Goal: Find specific page/section: Find specific page/section

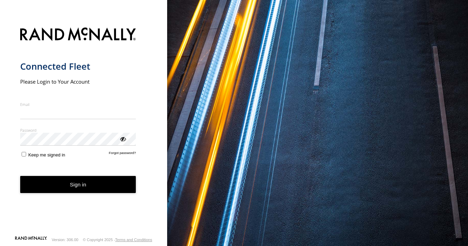
type input "**********"
click at [92, 190] on button "Sign in" at bounding box center [78, 184] width 116 height 17
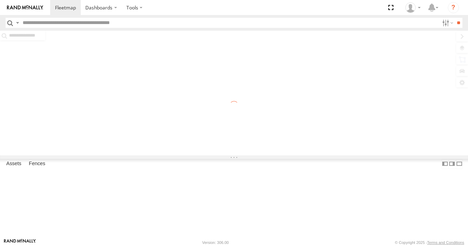
click at [37, 21] on input "text" at bounding box center [229, 23] width 419 height 10
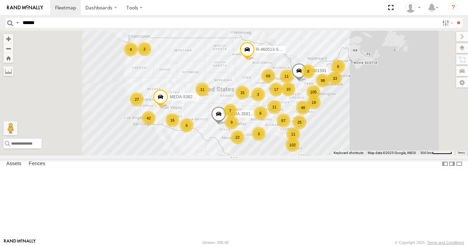
type input "******"
click at [454, 18] on input "**" at bounding box center [458, 23] width 8 height 10
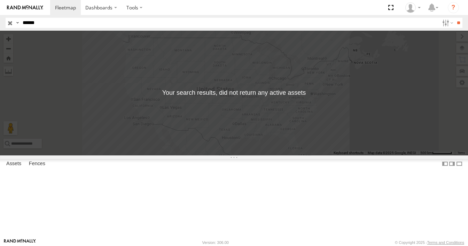
click at [8, 22] on input "button" at bounding box center [10, 23] width 9 height 10
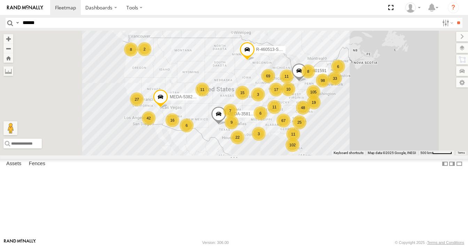
click at [430, 155] on span "500 km" at bounding box center [426, 153] width 12 height 4
click at [137, 31] on span at bounding box center [129, 21] width 15 height 19
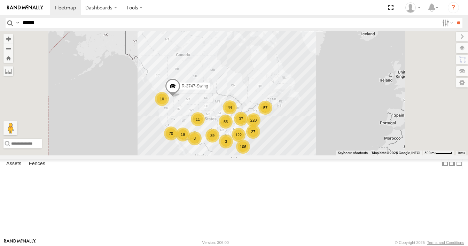
drag, startPoint x: 218, startPoint y: 92, endPoint x: 239, endPoint y: 142, distance: 54.3
click at [239, 142] on div "106 220 53 122 39 57 70 19 37 11 10 3 R-3747-Swing 27 44 3" at bounding box center [234, 93] width 468 height 124
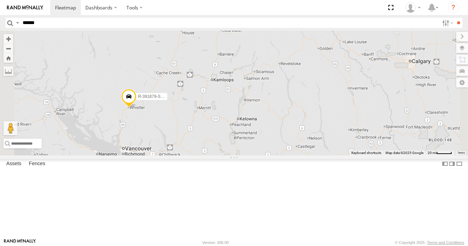
drag, startPoint x: 223, startPoint y: 172, endPoint x: 229, endPoint y: 113, distance: 59.1
click at [229, 113] on div "R-3747-Swing MEDA-535216-Roll R-391879-Swing MEDA-535014-Roll R-460513-Swing" at bounding box center [234, 93] width 468 height 124
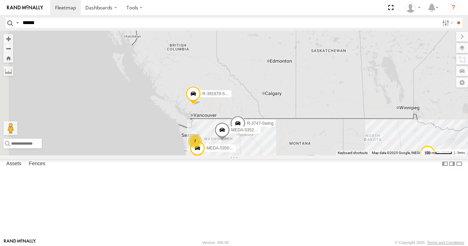
drag, startPoint x: 216, startPoint y: 155, endPoint x: 293, endPoint y: 154, distance: 77.3
click at [293, 154] on div "R-3747-Swing MEDA-535216-Roll R-391879-Swing MEDA-535014-Roll R-460513-Swing 7" at bounding box center [234, 93] width 468 height 124
click at [200, 105] on span at bounding box center [192, 95] width 15 height 19
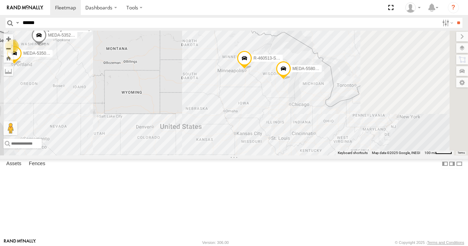
drag, startPoint x: 388, startPoint y: 152, endPoint x: 196, endPoint y: 54, distance: 215.9
click at [196, 54] on div "R-3747-Swing MEDA-535216-Roll R-391879-Swing MEDA-535014-Roll R-460513-Swing 7 …" at bounding box center [234, 93] width 468 height 124
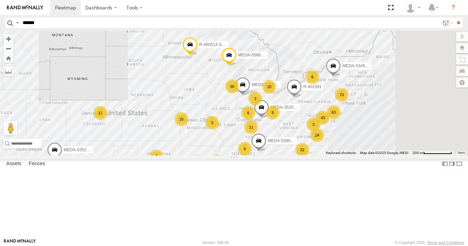
drag, startPoint x: 324, startPoint y: 125, endPoint x: 284, endPoint y: 116, distance: 41.5
click at [284, 116] on div "R-3747-Swing MEDA-535216-Roll R-391879-Swing MEDA-535014-Roll R-460513-Swing 7 …" at bounding box center [234, 93] width 468 height 124
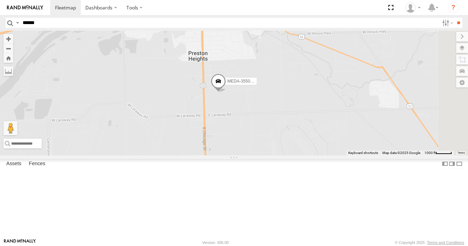
drag, startPoint x: 261, startPoint y: 124, endPoint x: 222, endPoint y: 129, distance: 39.7
click at [222, 129] on div "R-3747-Swing MEDA-535216-Roll R-391879-Swing MEDA-535014-Roll R-460513-Swing ME…" at bounding box center [234, 93] width 468 height 124
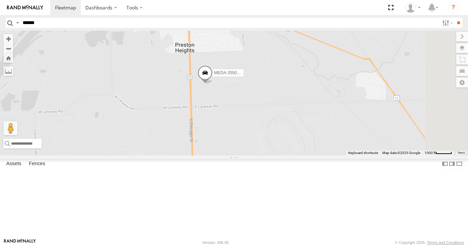
click at [213, 84] on span at bounding box center [204, 74] width 15 height 19
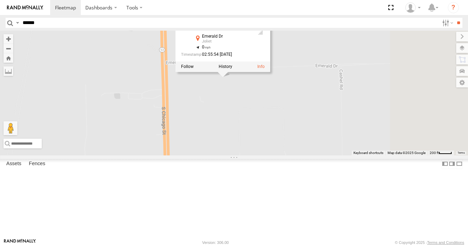
drag, startPoint x: 316, startPoint y: 115, endPoint x: 207, endPoint y: 127, distance: 109.2
click at [207, 127] on div "R-3747-Swing MEDA-535216-Roll R-391879-Swing MEDA-535014-Roll R-460513-Swing ME…" at bounding box center [234, 93] width 468 height 124
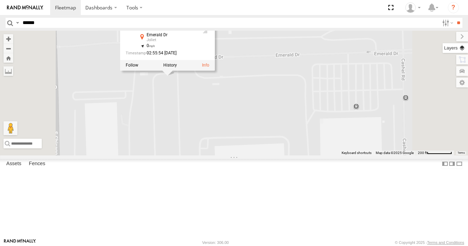
click at [462, 45] on label at bounding box center [454, 48] width 25 height 10
click at [0, 0] on span "Basemaps" at bounding box center [0, 0] width 0 height 0
click at [0, 0] on span "Satellite + Roadmap" at bounding box center [0, 0] width 0 height 0
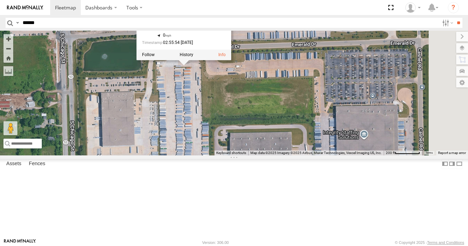
drag, startPoint x: 212, startPoint y: 147, endPoint x: 230, endPoint y: 136, distance: 21.2
click at [230, 136] on div "R-3747-Swing MEDA-535216-Roll R-391879-Swing MEDA-535014-Roll R-460513-Swing ME…" at bounding box center [234, 93] width 468 height 124
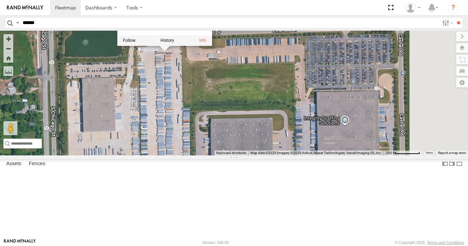
drag, startPoint x: 260, startPoint y: 177, endPoint x: 241, endPoint y: 162, distance: 24.2
click at [241, 155] on div "R-3747-Swing MEDA-535216-Roll R-391879-Swing MEDA-535014-Roll R-460513-Swing ME…" at bounding box center [234, 93] width 468 height 124
click at [292, 126] on div "R-3747-Swing MEDA-535216-Roll R-391879-Swing MEDA-535014-Roll R-460513-Swing ME…" at bounding box center [234, 93] width 468 height 124
